Goal: Task Accomplishment & Management: Complete application form

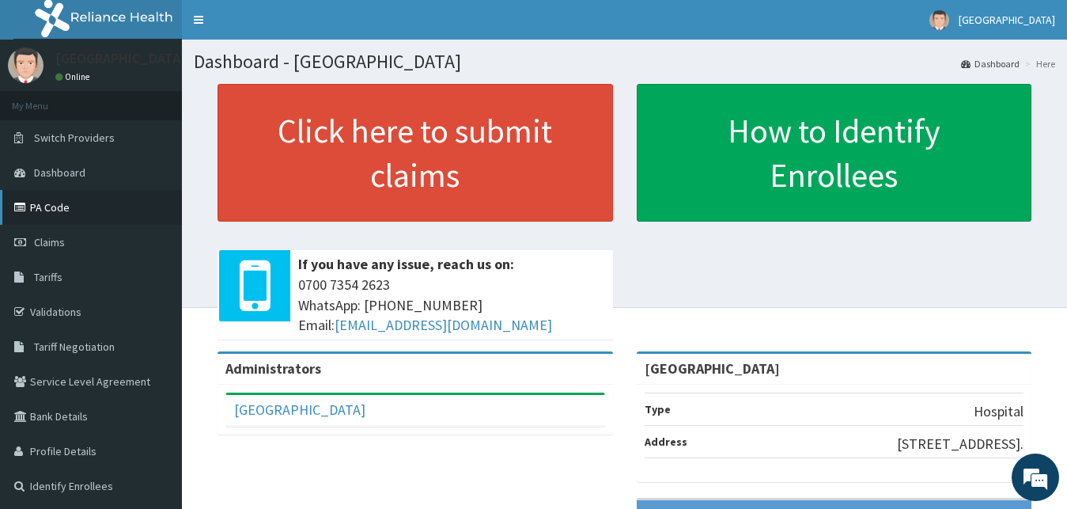
click at [54, 201] on link "PA Code" at bounding box center [91, 207] width 182 height 35
click at [109, 195] on link "PA Code" at bounding box center [91, 207] width 182 height 35
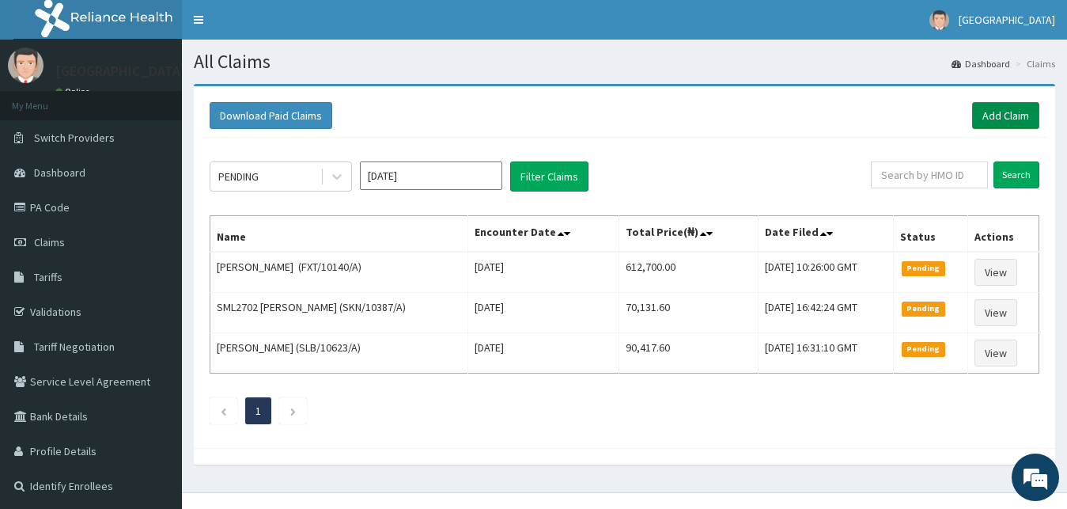
click at [994, 112] on link "Add Claim" at bounding box center [1005, 115] width 67 height 27
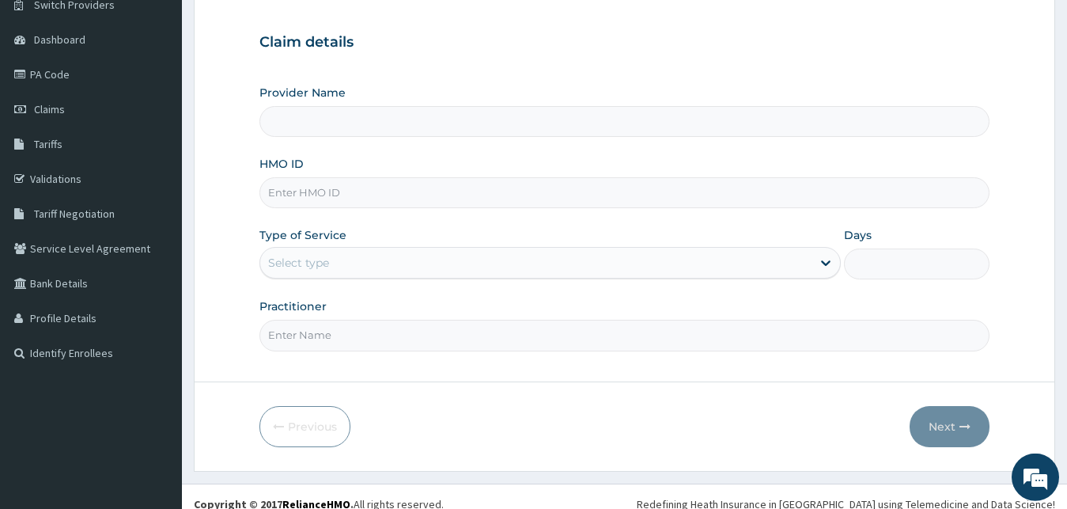
type input "[GEOGRAPHIC_DATA]"
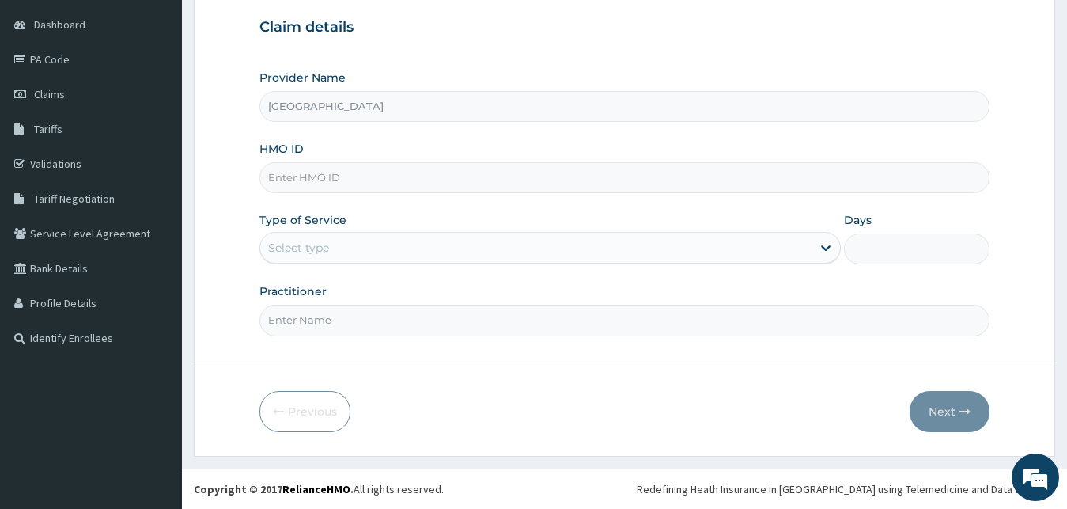
click at [415, 171] on input "HMO ID" at bounding box center [624, 177] width 731 height 31
type input "SKN/10005/B"
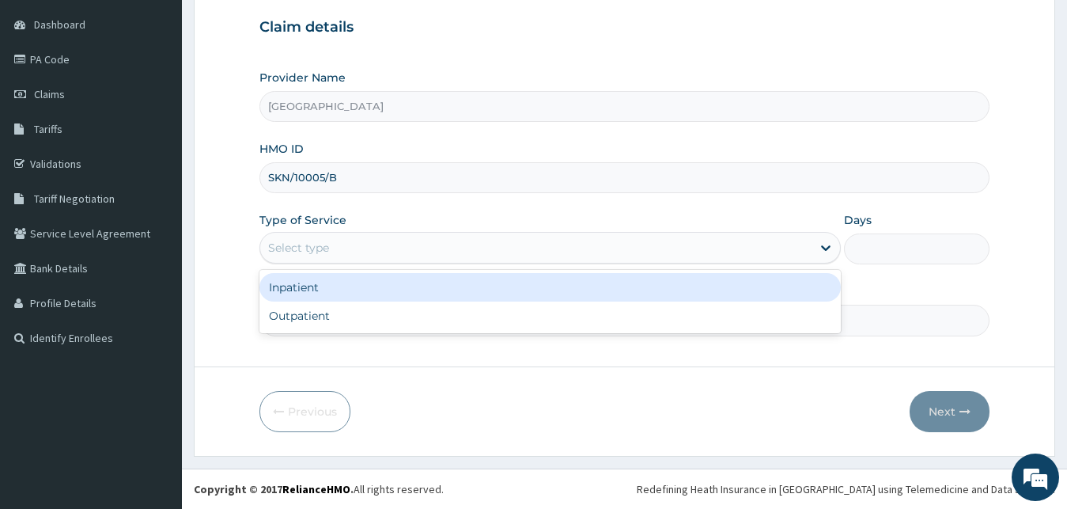
click at [370, 240] on div "Select type" at bounding box center [536, 247] width 552 height 25
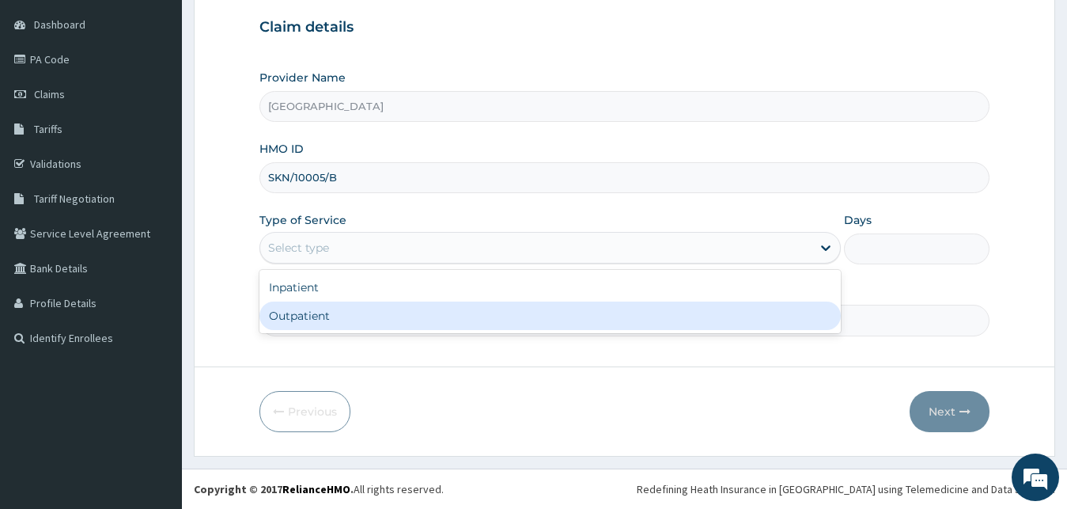
click at [341, 315] on div "Outpatient" at bounding box center [550, 315] width 582 height 28
type input "1"
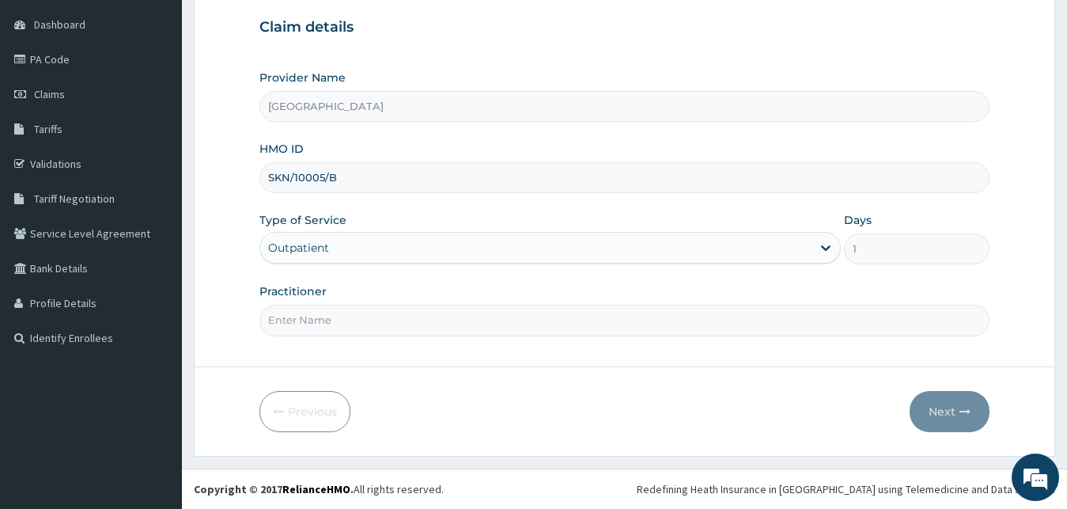
click at [333, 331] on input "Practitioner" at bounding box center [624, 320] width 731 height 31
type input "Dr AMAKA"
click at [930, 407] on button "Next" at bounding box center [950, 411] width 80 height 41
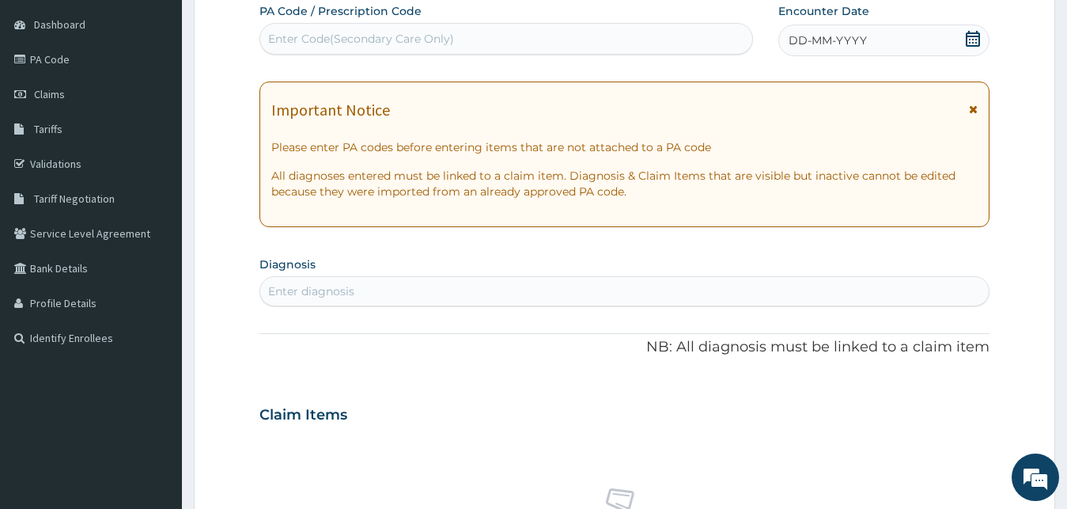
click at [581, 31] on div "Enter Code(Secondary Care Only)" at bounding box center [506, 38] width 492 height 25
paste input "PA/2E3E5F"
type input "PA/2E3E5F"
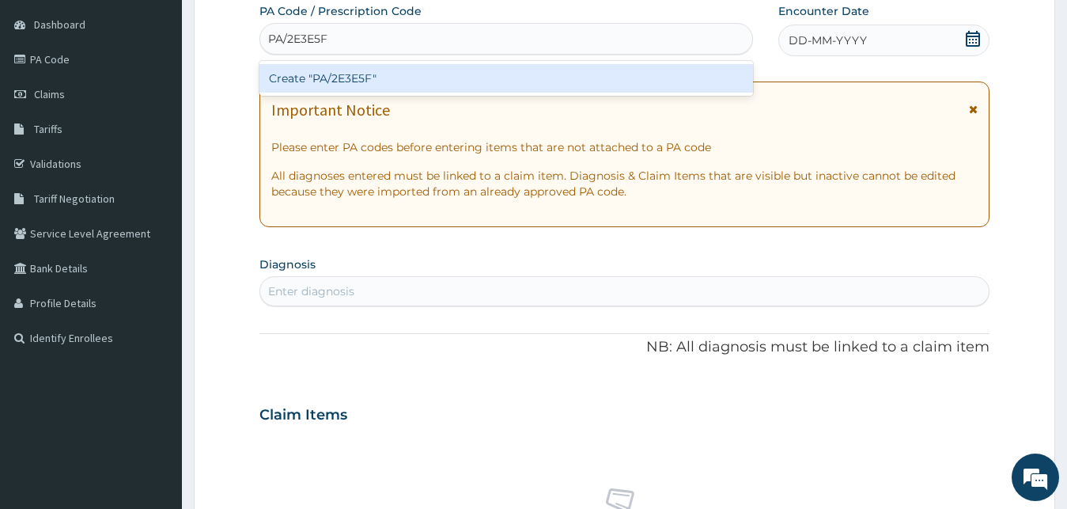
click at [538, 81] on div "Create "PA/2E3E5F"" at bounding box center [506, 78] width 494 height 28
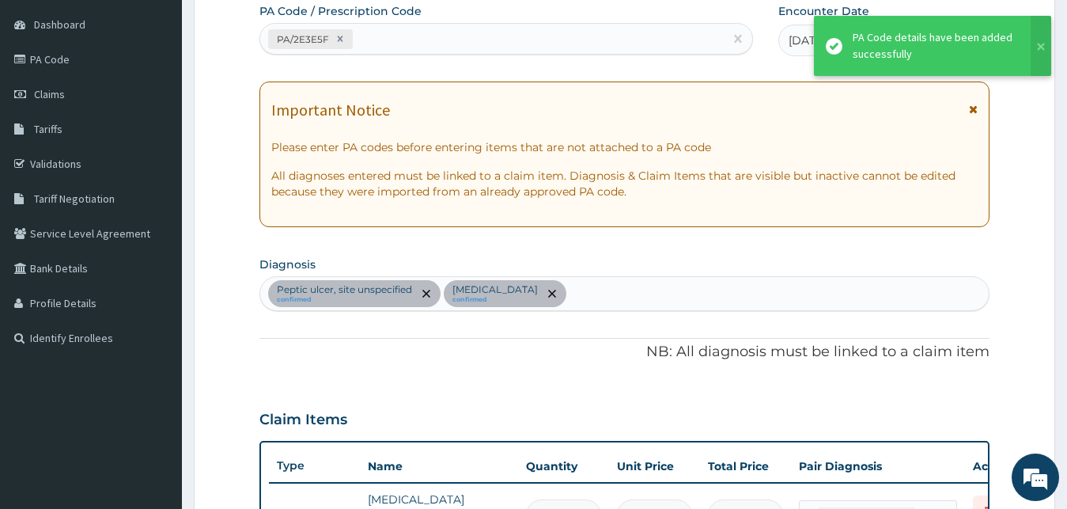
scroll to position [513, 0]
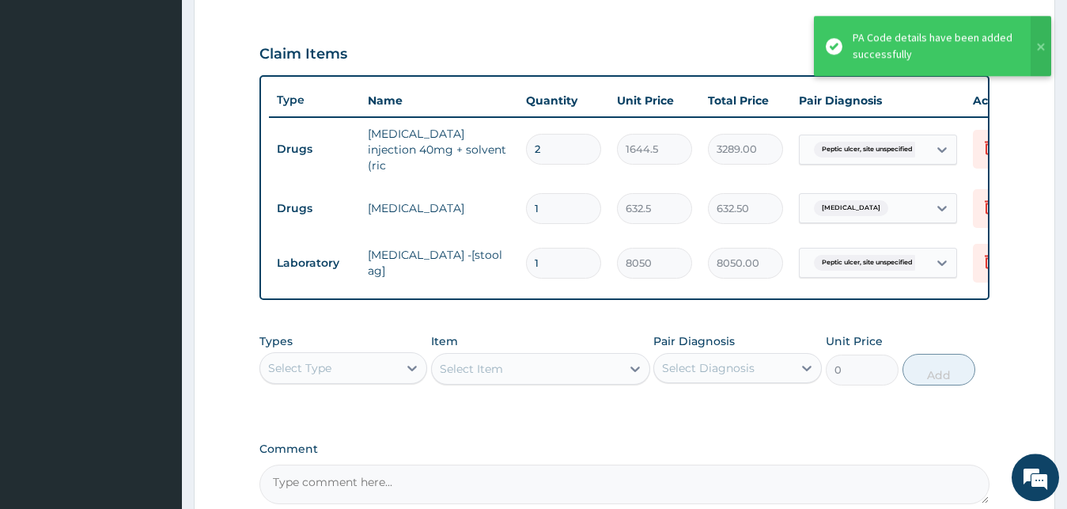
click at [555, 317] on div "PA Code / Prescription Code PA/2E3E5F Encounter Date 14-10-2025 Important Notic…" at bounding box center [624, 71] width 731 height 866
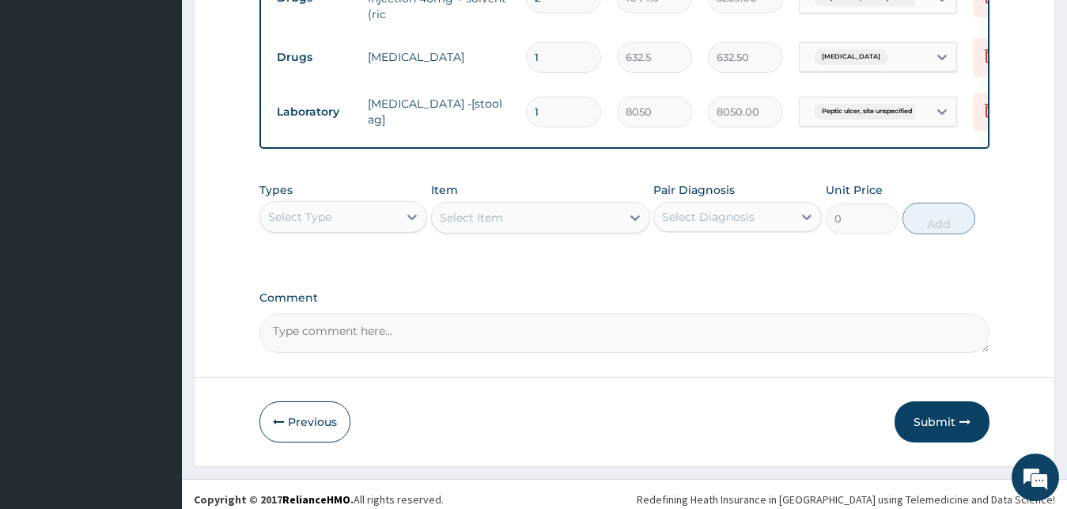
scroll to position [680, 0]
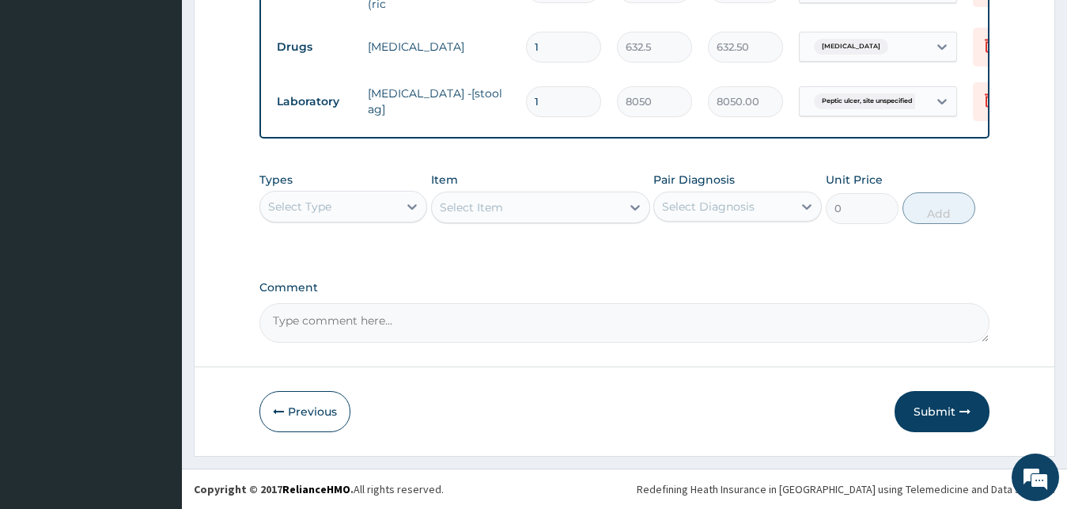
click at [369, 203] on div "Select Type" at bounding box center [329, 206] width 138 height 25
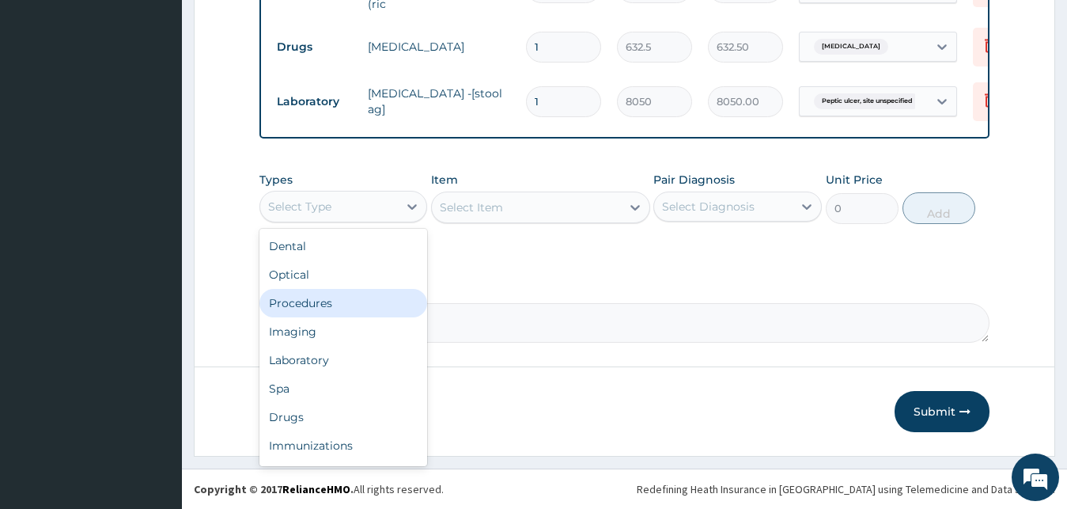
click at [384, 305] on div "Procedures" at bounding box center [343, 303] width 168 height 28
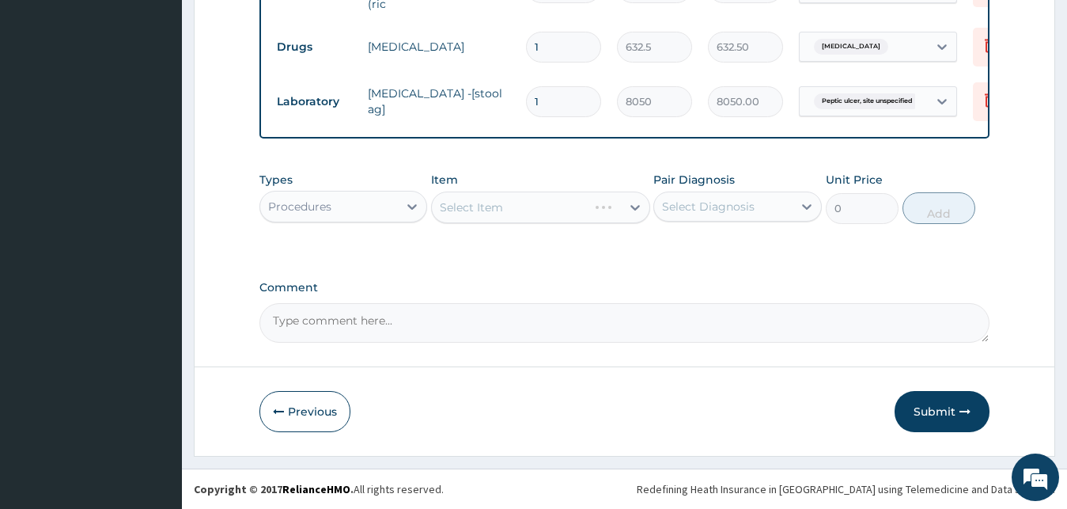
click at [720, 202] on div "Select Diagnosis" at bounding box center [708, 207] width 93 height 16
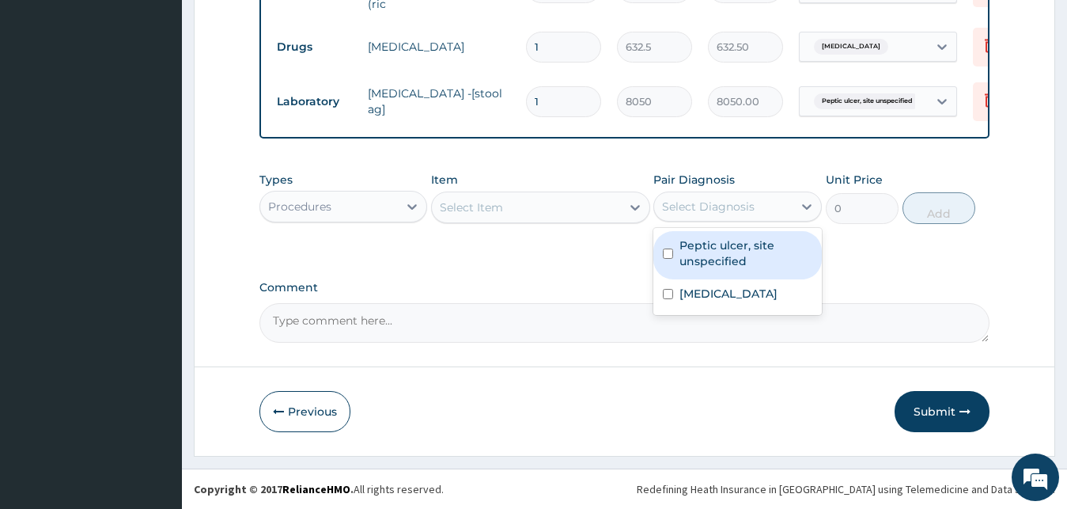
click at [695, 251] on label "Peptic ulcer, site unspecified" at bounding box center [746, 253] width 133 height 32
checkbox input "true"
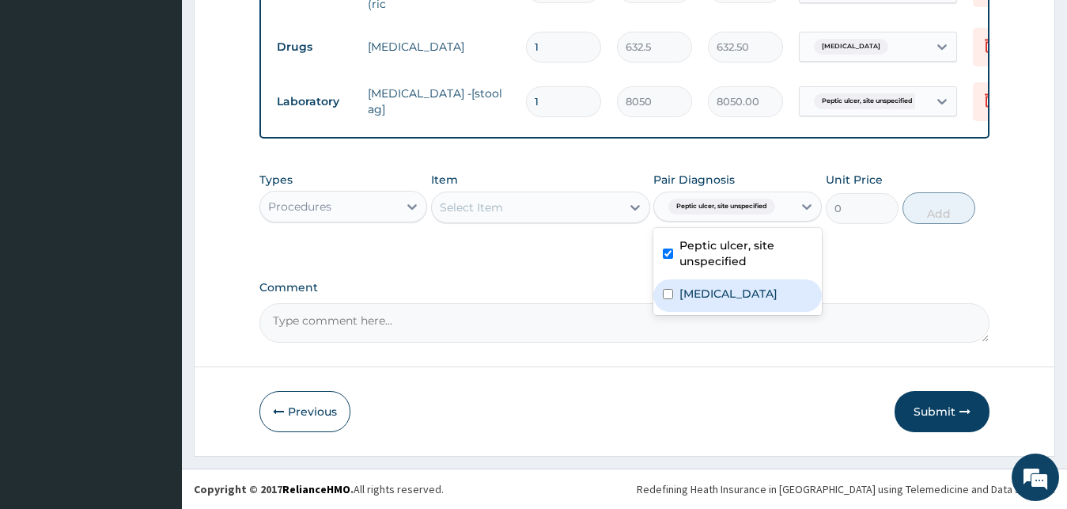
click at [685, 291] on label "Pain, unspecified" at bounding box center [729, 294] width 98 height 16
checkbox input "true"
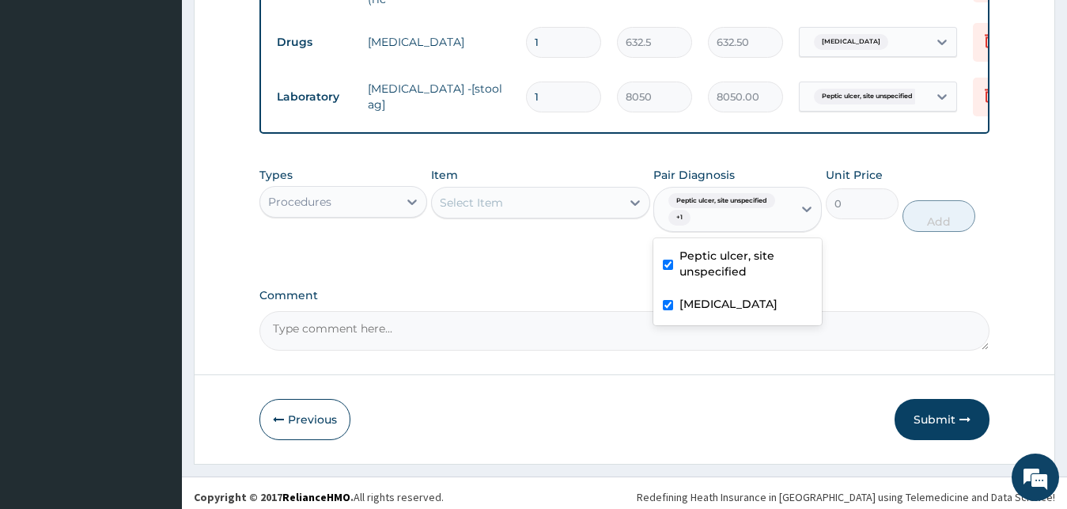
click at [558, 211] on div "Select Item" at bounding box center [526, 202] width 189 height 25
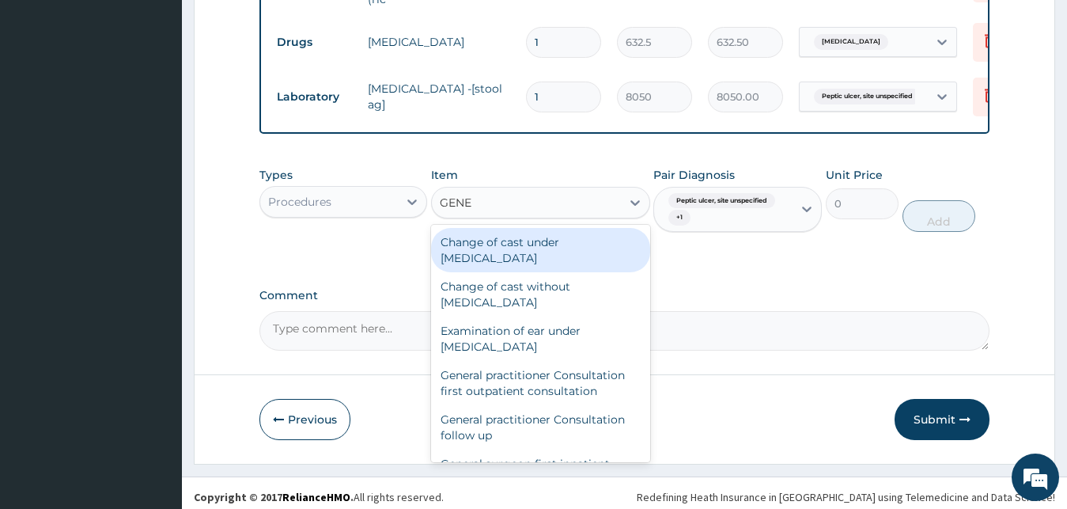
type input "GENER"
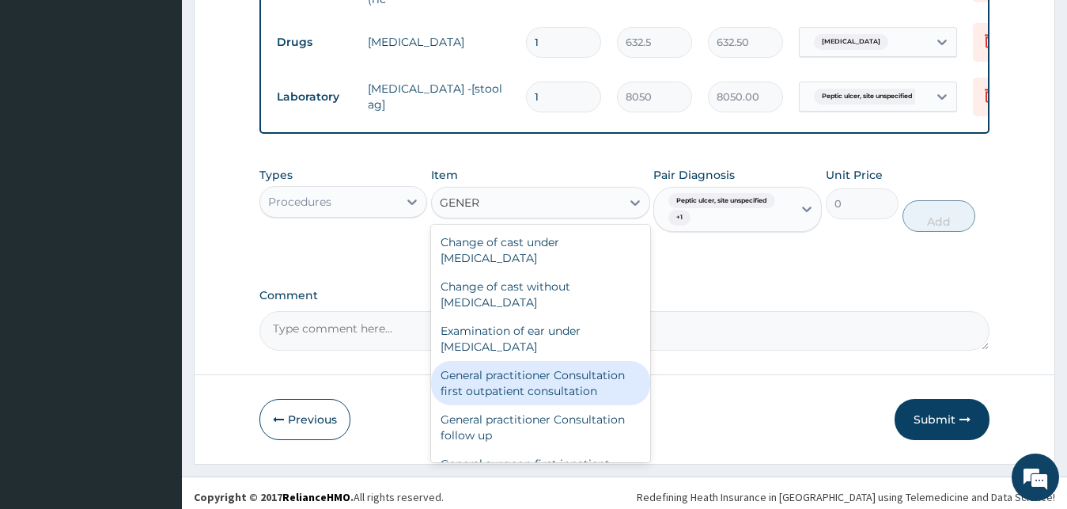
click at [528, 398] on div "General practitioner Consultation first outpatient consultation" at bounding box center [540, 383] width 219 height 44
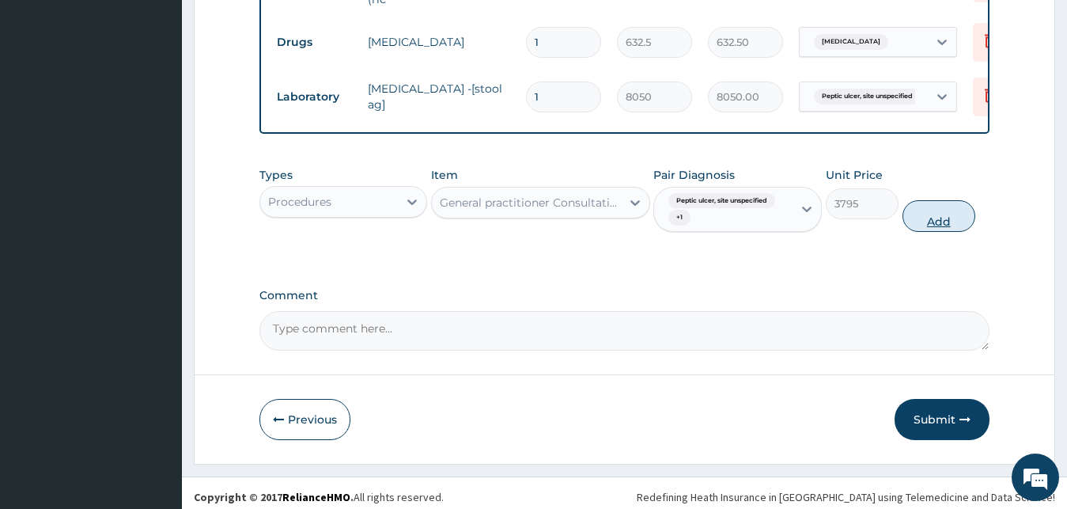
click at [939, 225] on button "Add" at bounding box center [939, 216] width 73 height 32
type input "0"
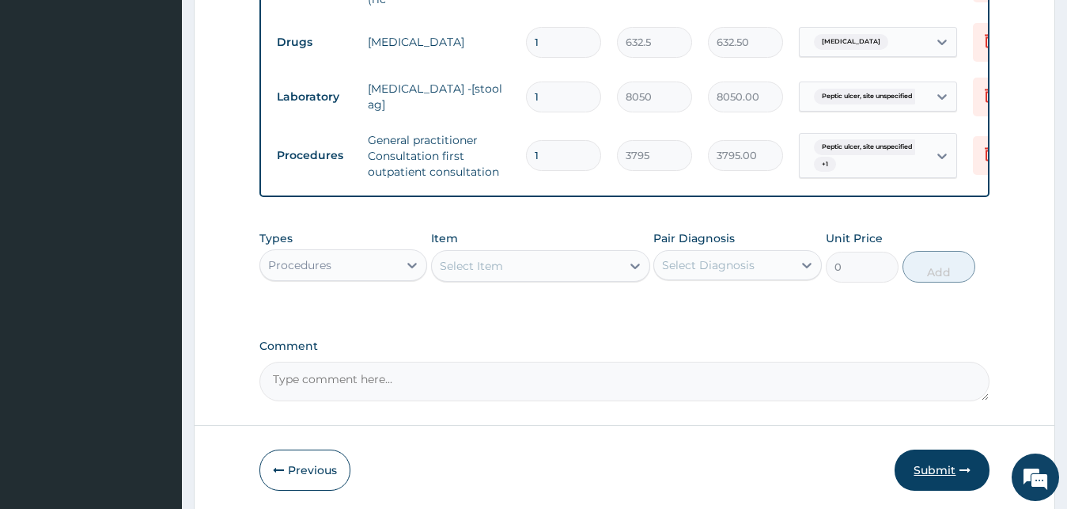
click at [926, 475] on button "Submit" at bounding box center [942, 469] width 95 height 41
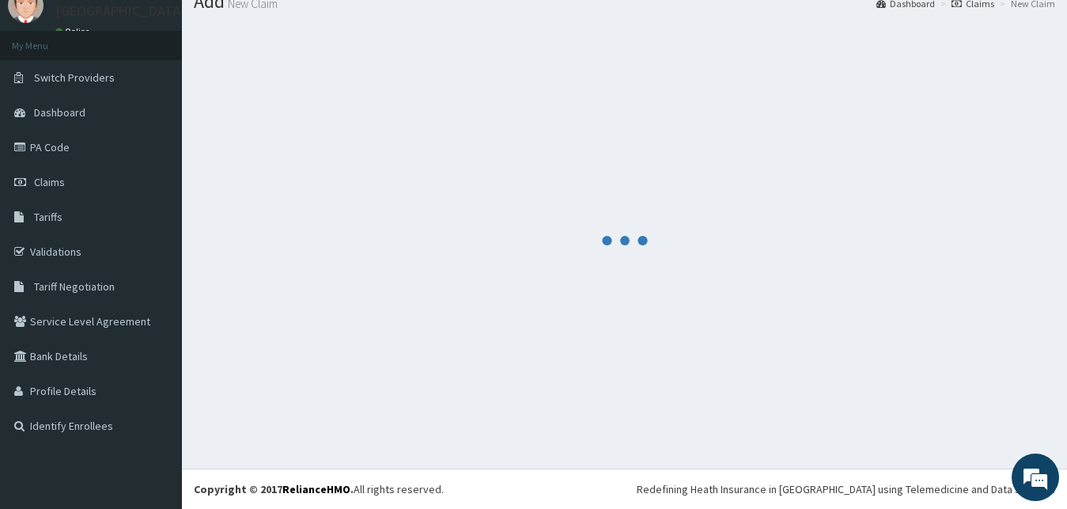
scroll to position [60, 0]
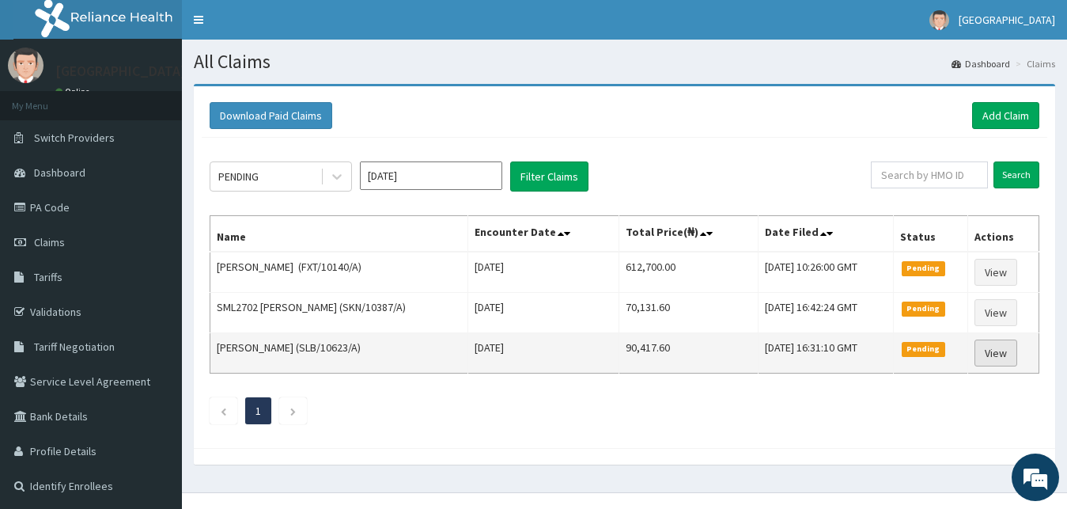
click at [1010, 361] on link "View" at bounding box center [996, 352] width 43 height 27
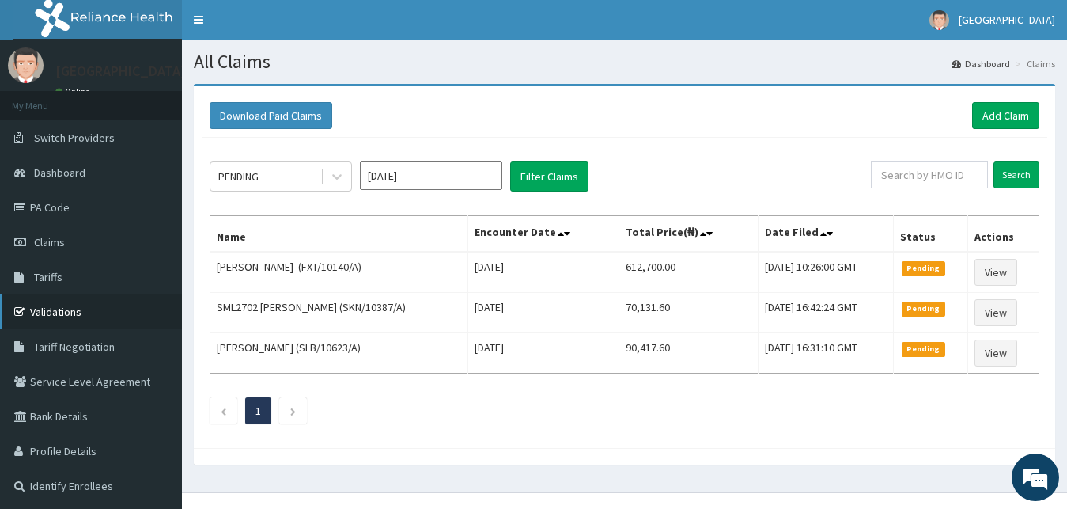
click at [64, 320] on link "Validations" at bounding box center [91, 311] width 182 height 35
